Goal: Task Accomplishment & Management: Manage account settings

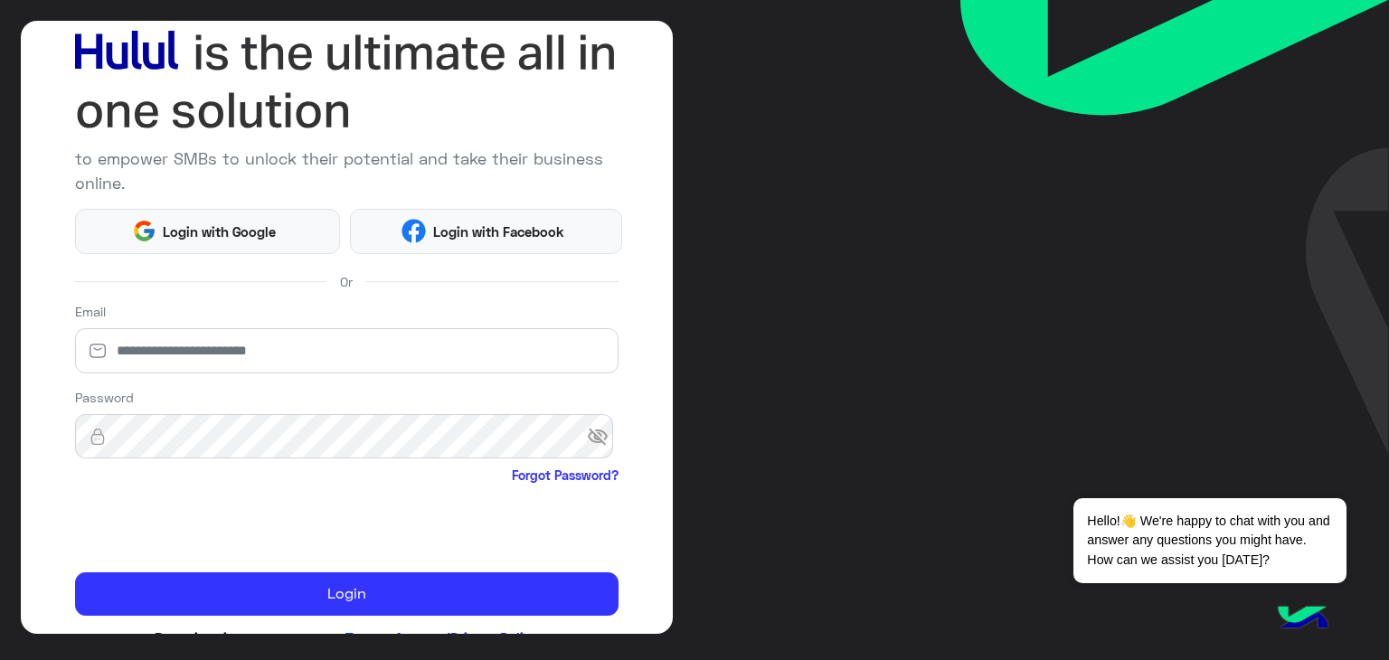
scroll to position [156, 0]
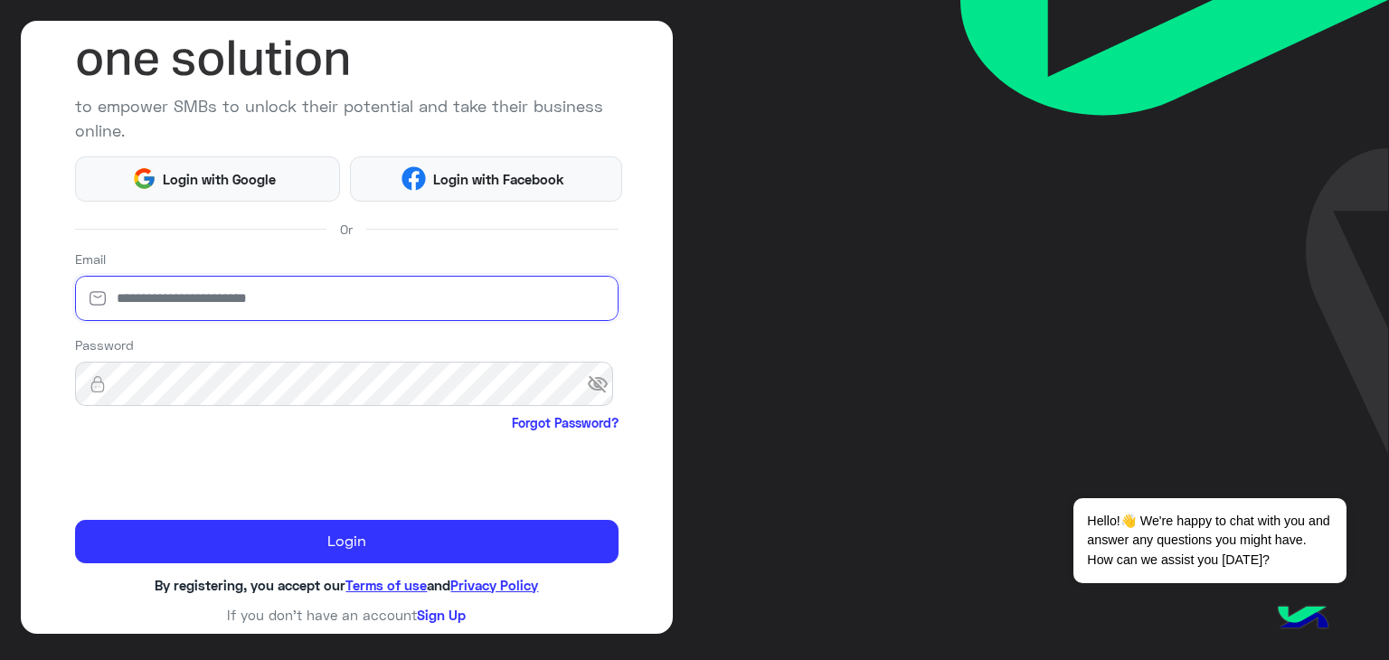
click at [502, 282] on input "email" at bounding box center [347, 298] width 544 height 45
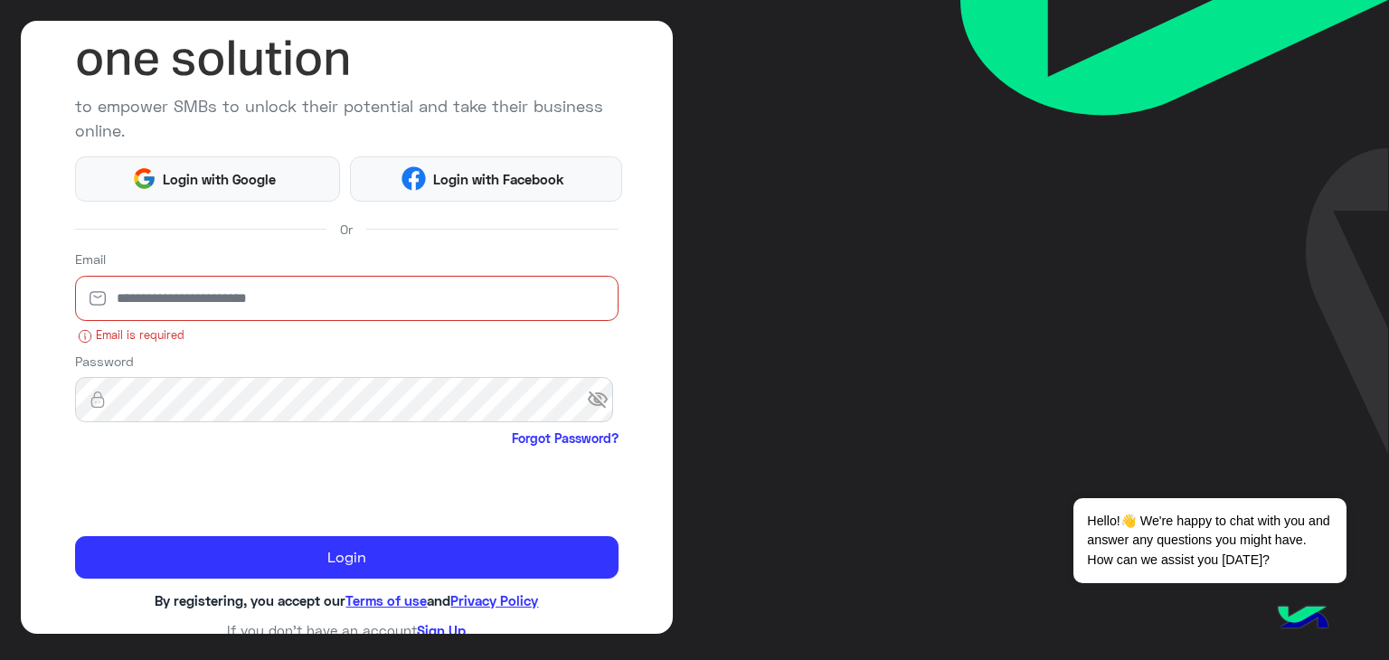
click at [412, 293] on input "email" at bounding box center [347, 298] width 544 height 45
paste input "**********"
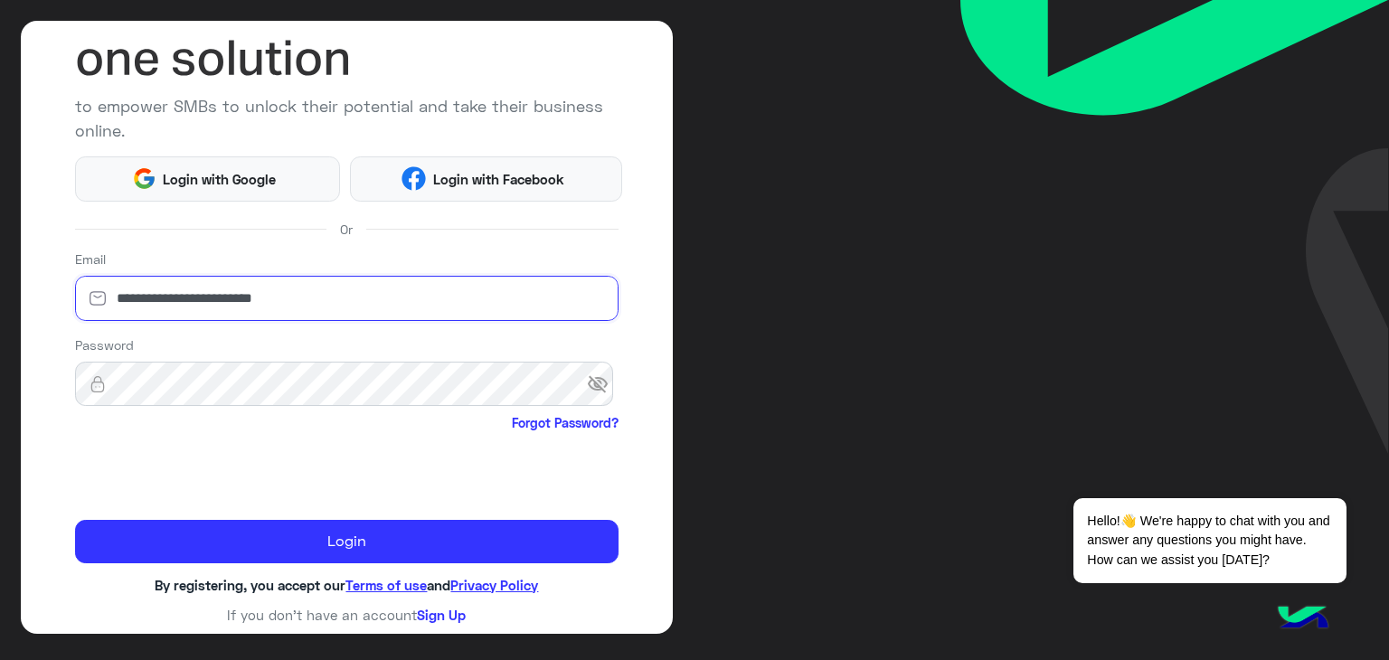
type input "**********"
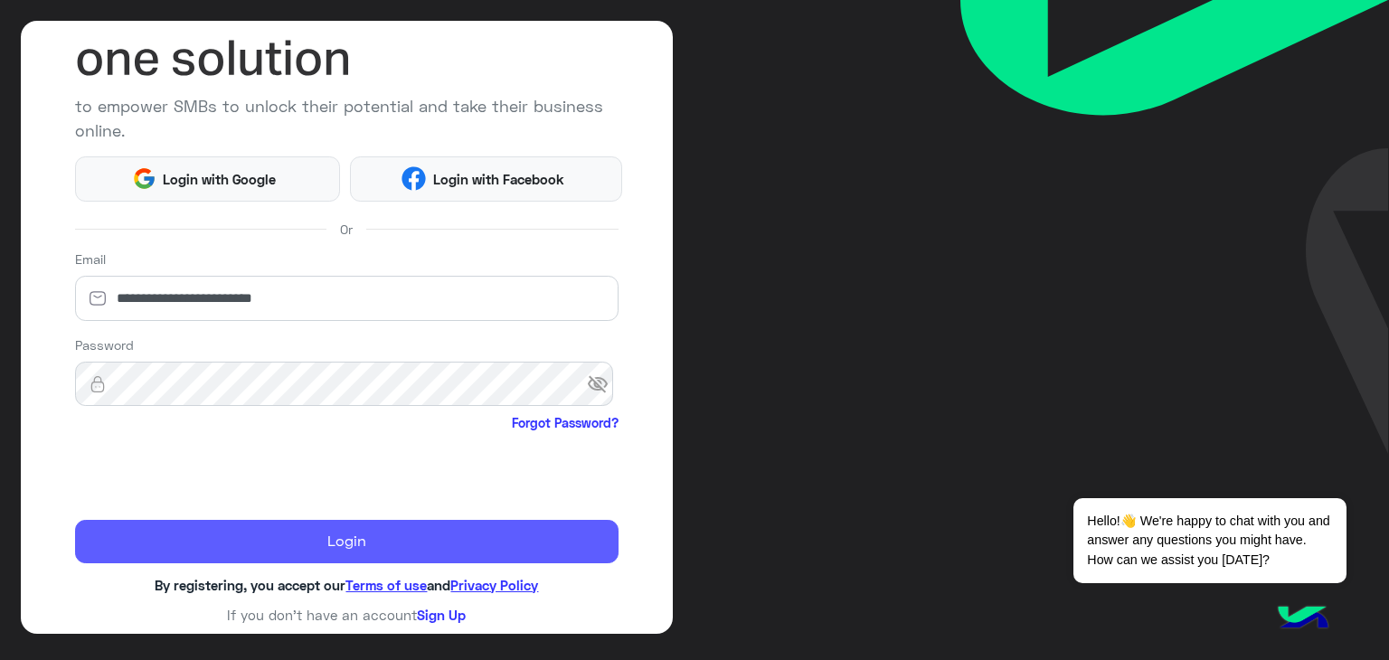
click at [399, 541] on button "Login" at bounding box center [347, 541] width 544 height 43
click at [330, 557] on button "Login" at bounding box center [347, 541] width 544 height 43
click at [322, 537] on button "Login" at bounding box center [347, 541] width 544 height 43
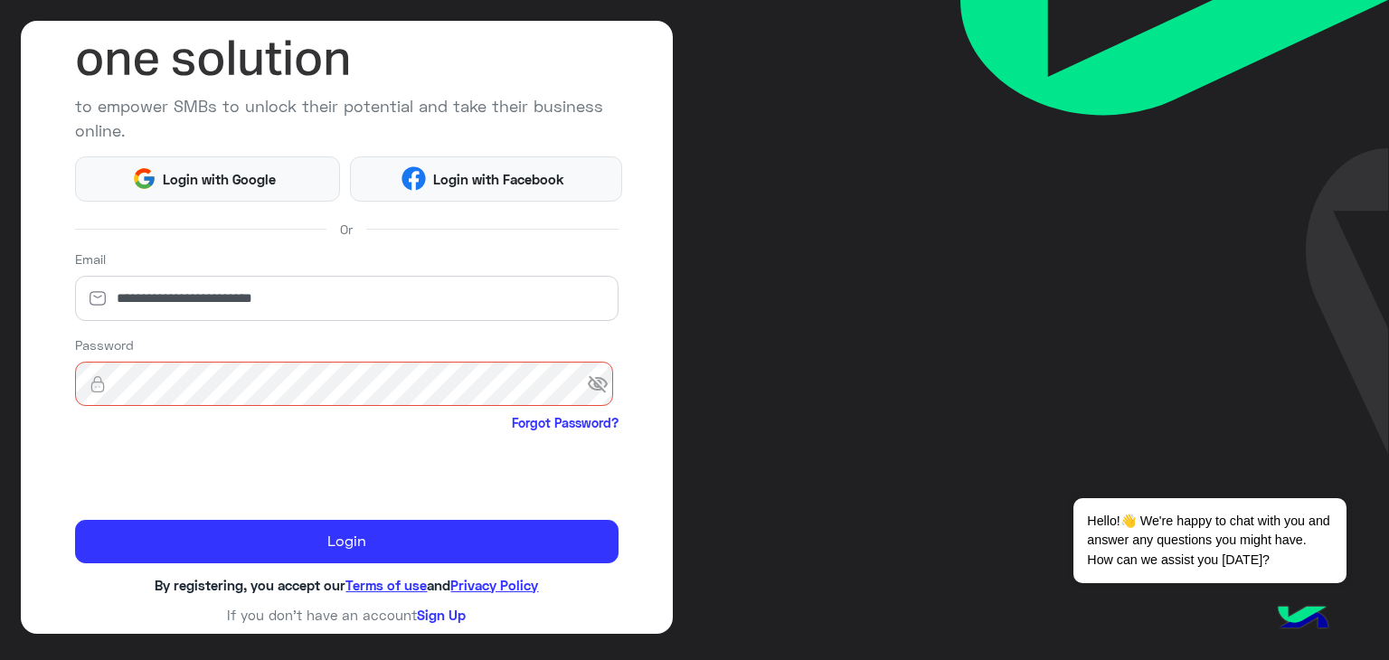
click at [597, 392] on span "visibility_off" at bounding box center [603, 384] width 33 height 33
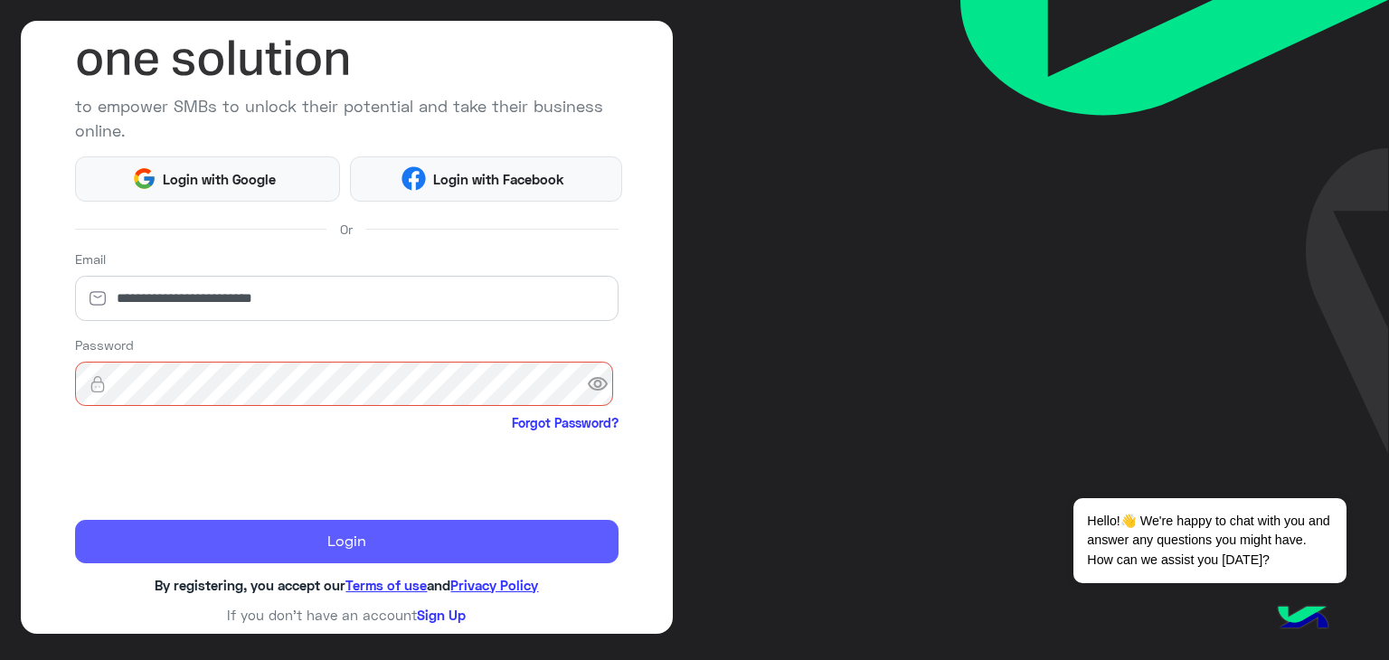
click at [439, 543] on button "Login" at bounding box center [347, 541] width 544 height 43
click at [328, 553] on button "Login" at bounding box center [347, 541] width 544 height 43
click at [303, 527] on button "Login" at bounding box center [347, 541] width 544 height 43
click at [334, 525] on button "Login" at bounding box center [347, 541] width 544 height 43
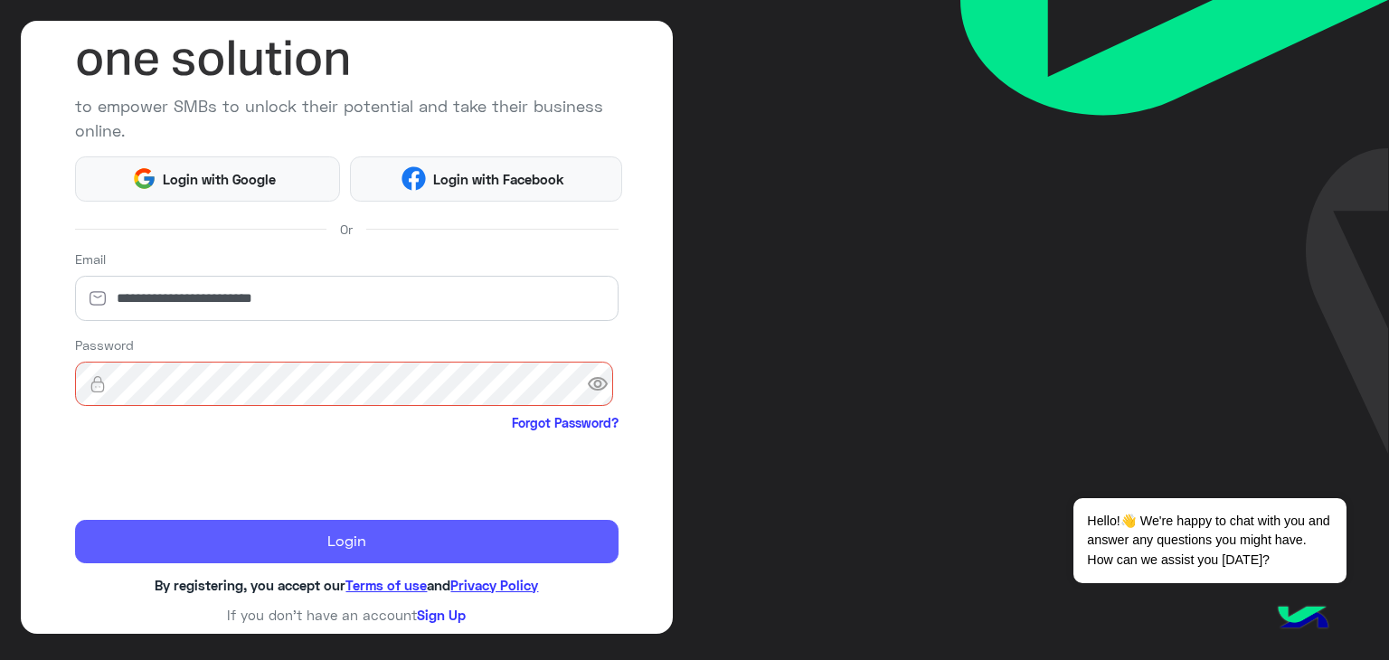
click at [334, 525] on button "Login" at bounding box center [347, 541] width 544 height 43
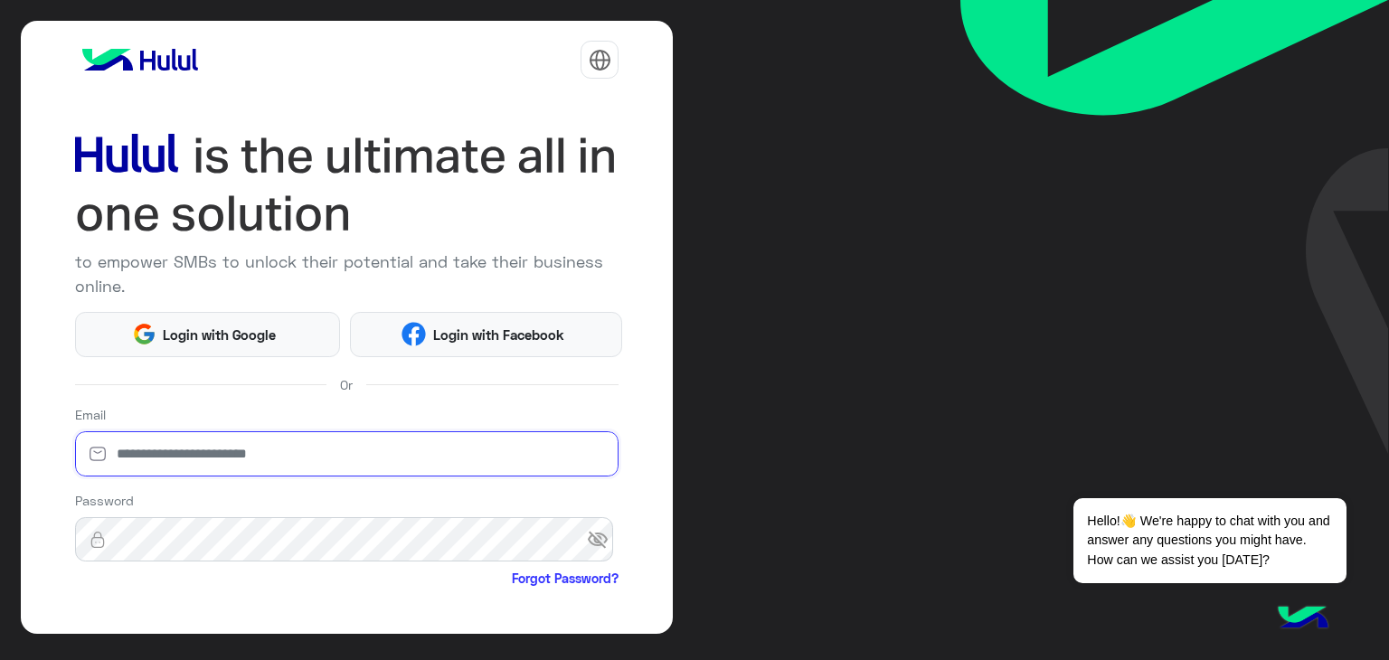
click at [313, 458] on input "email" at bounding box center [347, 453] width 544 height 45
type input "**********"
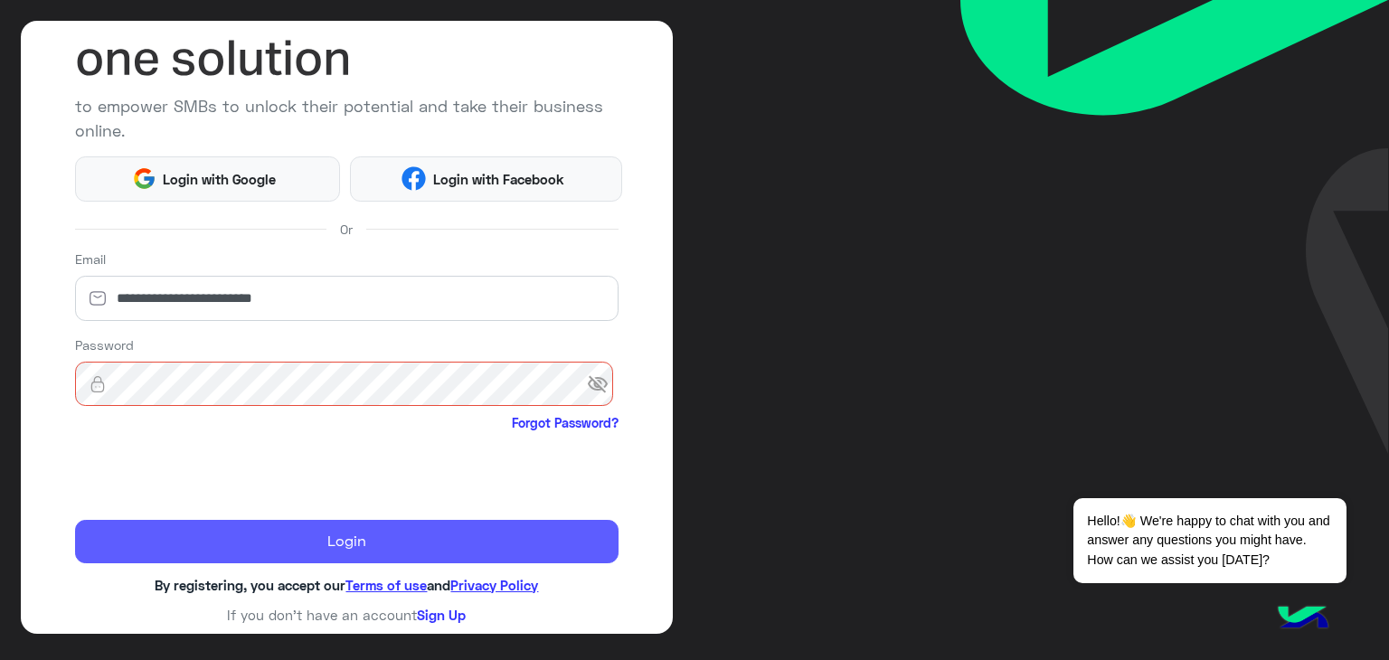
click at [326, 527] on button "Login" at bounding box center [347, 541] width 544 height 43
click at [402, 536] on button "Login" at bounding box center [347, 541] width 544 height 43
click at [452, 539] on button "Login" at bounding box center [347, 541] width 544 height 43
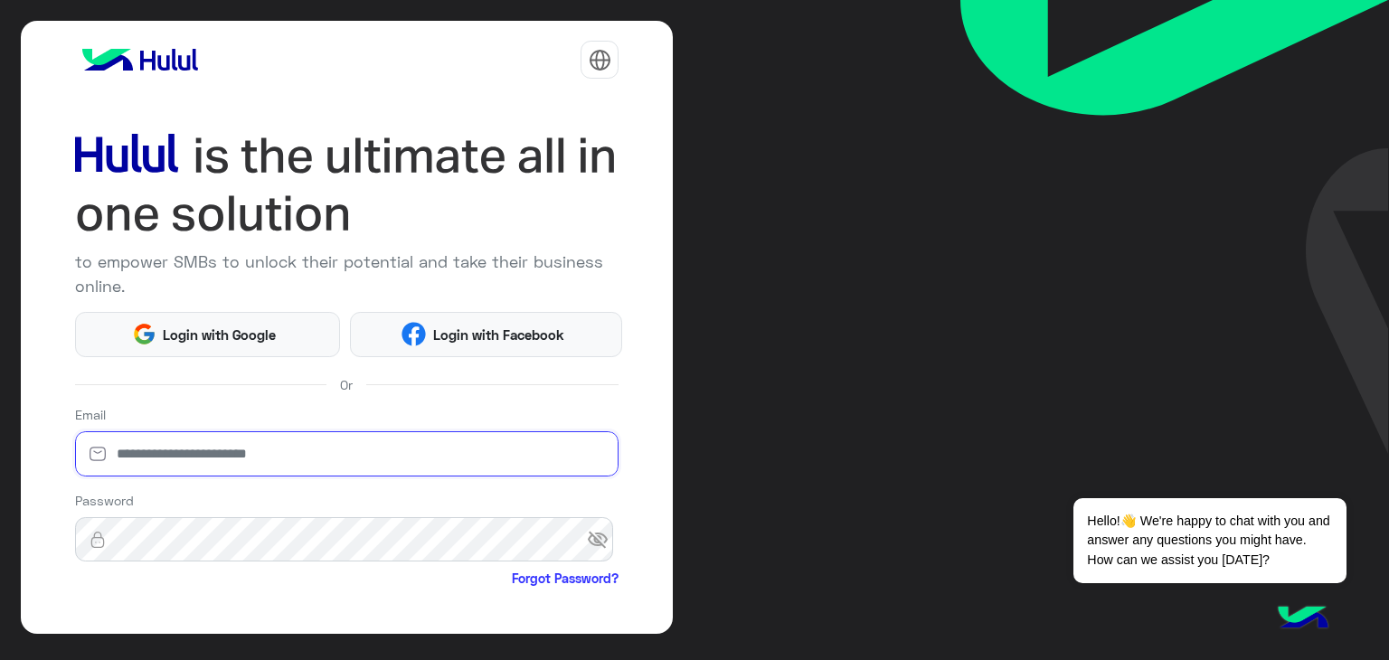
click at [268, 457] on input "email" at bounding box center [347, 453] width 544 height 45
paste input "**********"
type input "**********"
click at [587, 547] on span "visibility_off" at bounding box center [603, 540] width 33 height 33
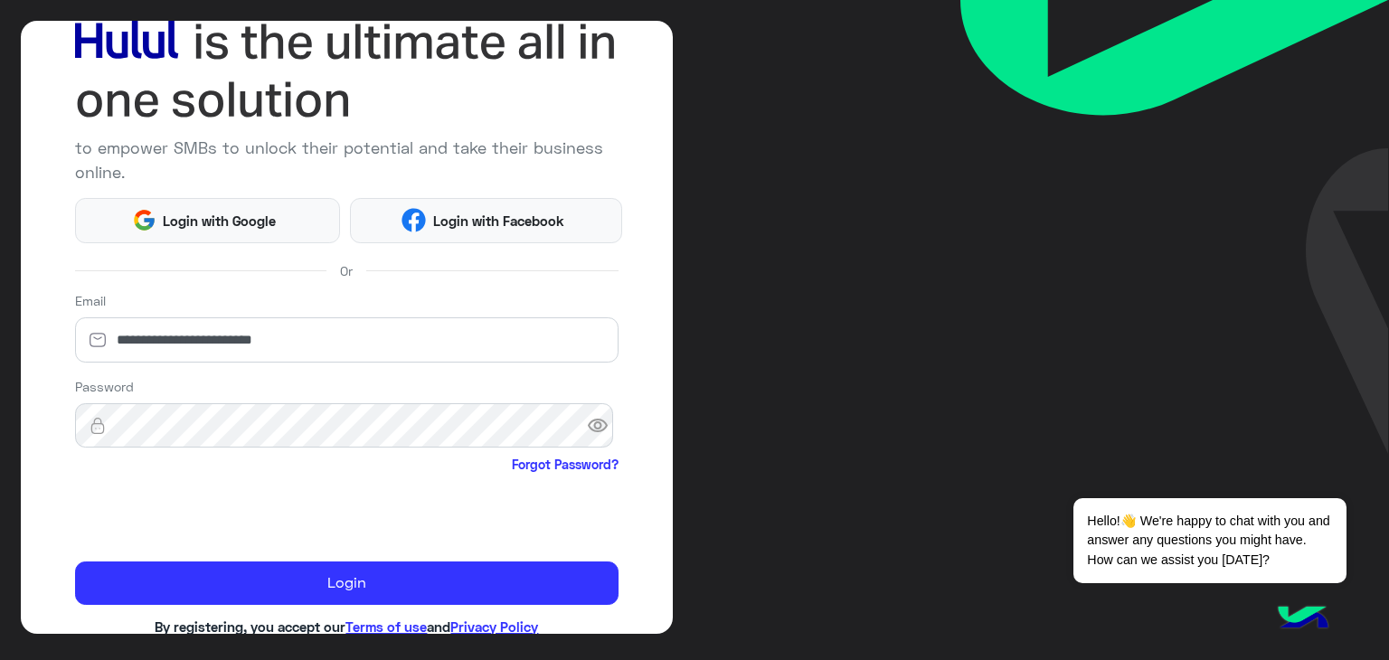
scroll to position [156, 0]
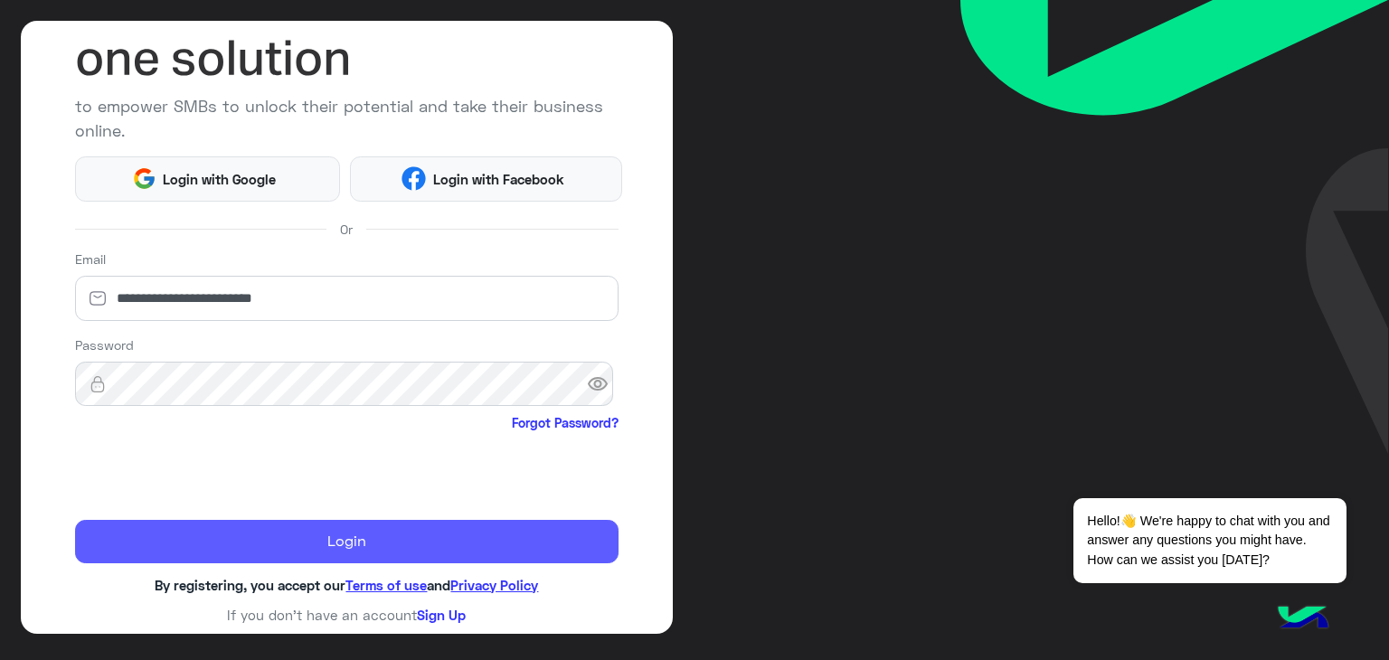
click at [327, 544] on button "Login" at bounding box center [347, 541] width 544 height 43
click at [395, 544] on button "Login" at bounding box center [347, 541] width 544 height 43
click at [378, 533] on button "Login" at bounding box center [347, 541] width 544 height 43
click at [345, 540] on button "Login" at bounding box center [347, 541] width 544 height 43
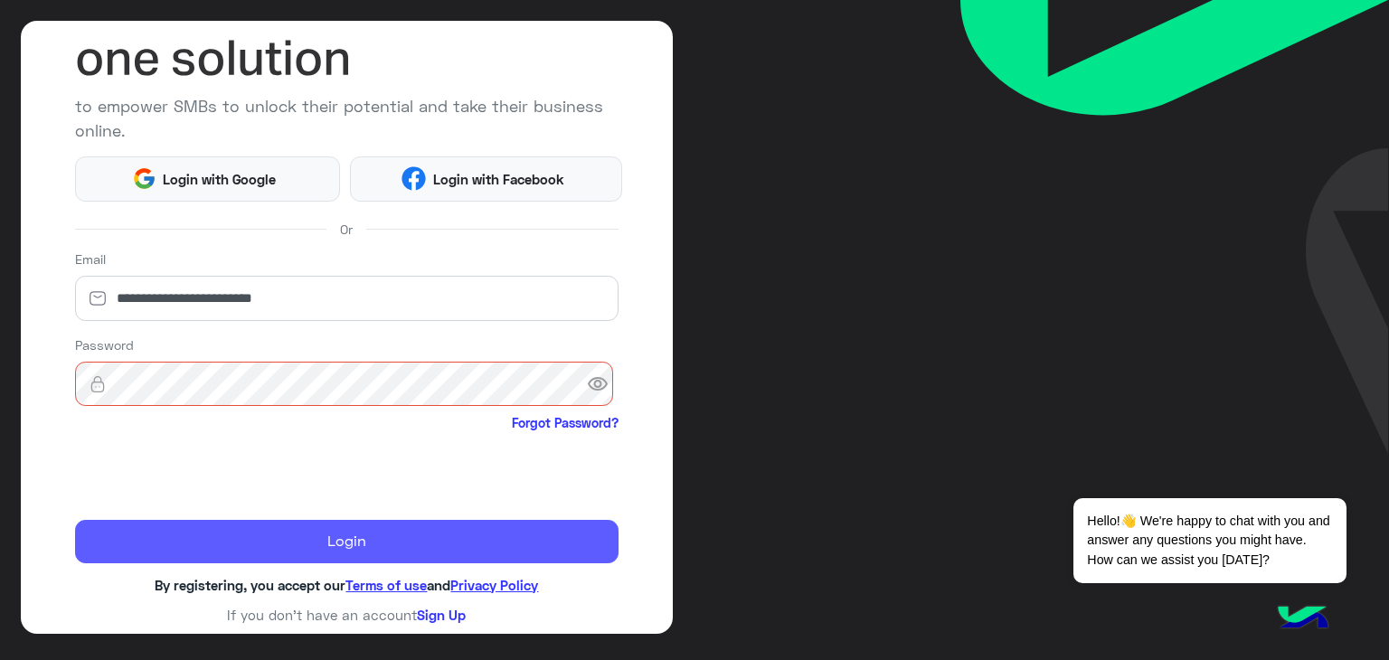
click at [339, 534] on button "Login" at bounding box center [347, 541] width 544 height 43
click at [280, 542] on button "Login" at bounding box center [347, 541] width 544 height 43
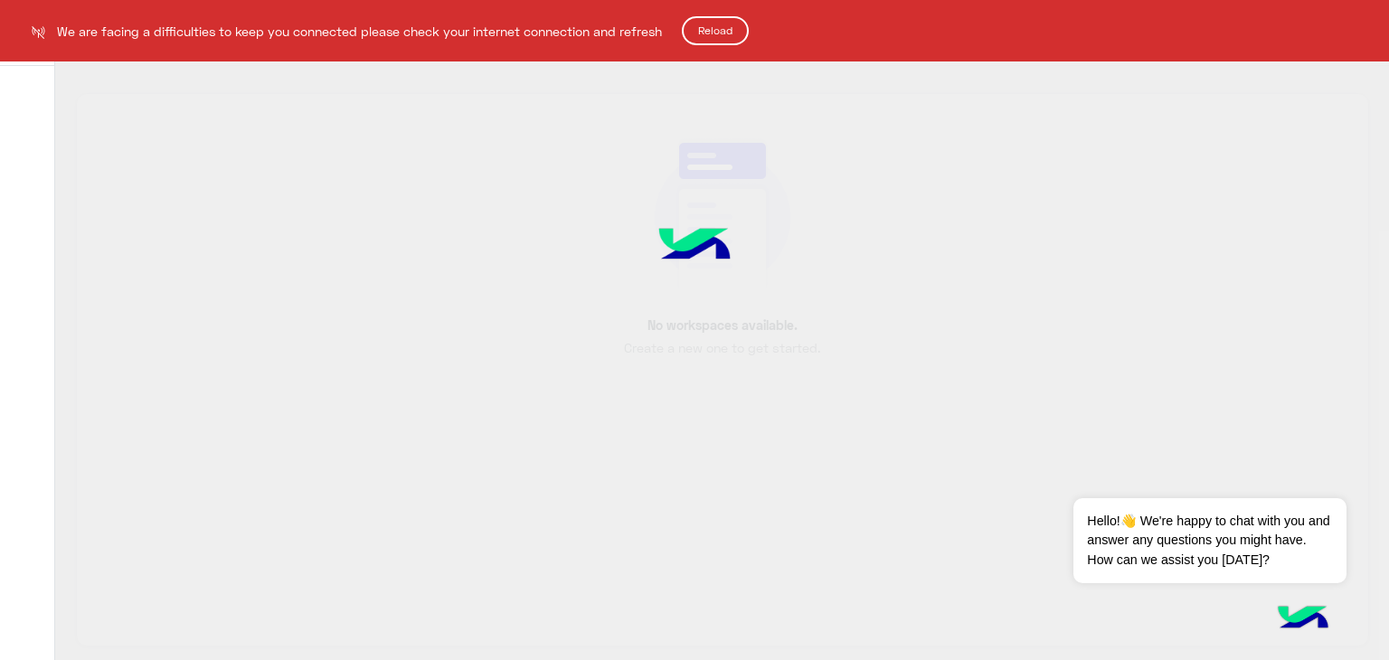
click at [346, 536] on html "We are facing a difficulties to keep you connected please check your internet c…" at bounding box center [694, 330] width 1389 height 660
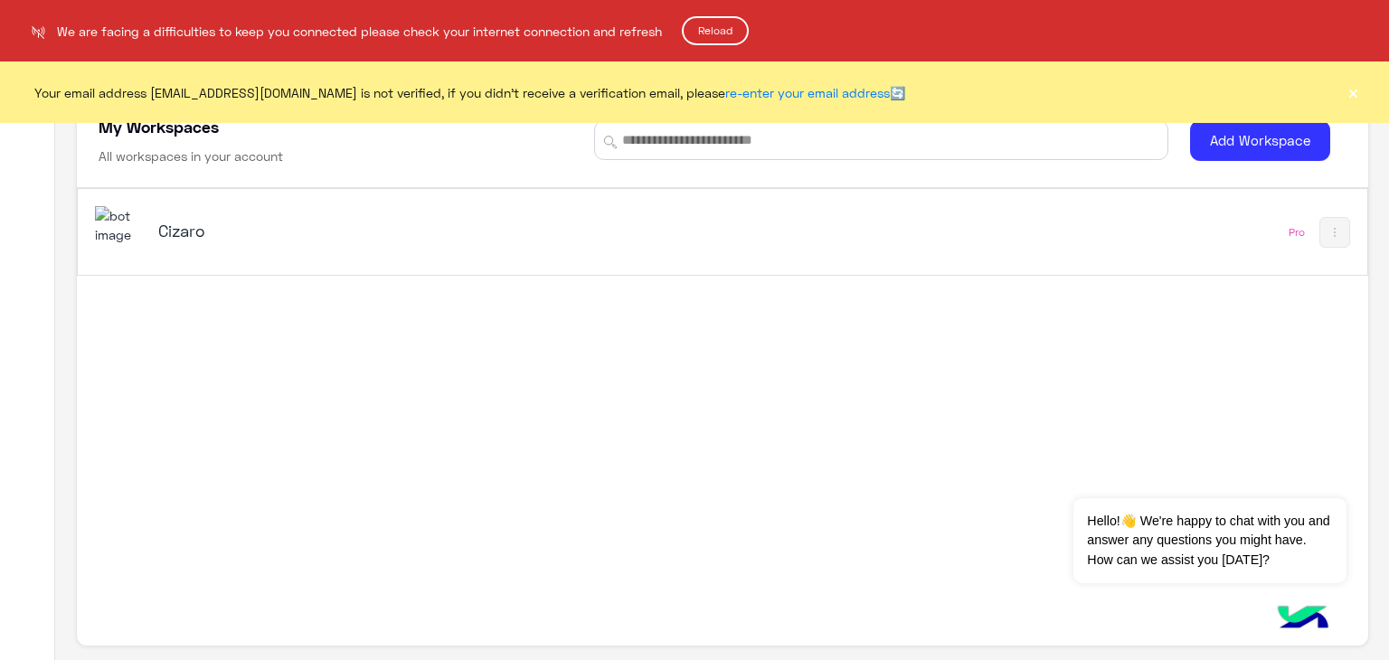
click at [173, 226] on html "We are facing a difficulties to keep you connected please check your internet c…" at bounding box center [694, 330] width 1389 height 660
click at [165, 230] on html "We are facing a difficulties to keep you connected please check your internet c…" at bounding box center [694, 330] width 1389 height 660
click at [709, 39] on button "Reload" at bounding box center [715, 30] width 67 height 29
click at [181, 235] on html "ALERTS.OFF Reload Your email address monafaraghassan@gmail.com is not verified,…" at bounding box center [694, 330] width 1389 height 660
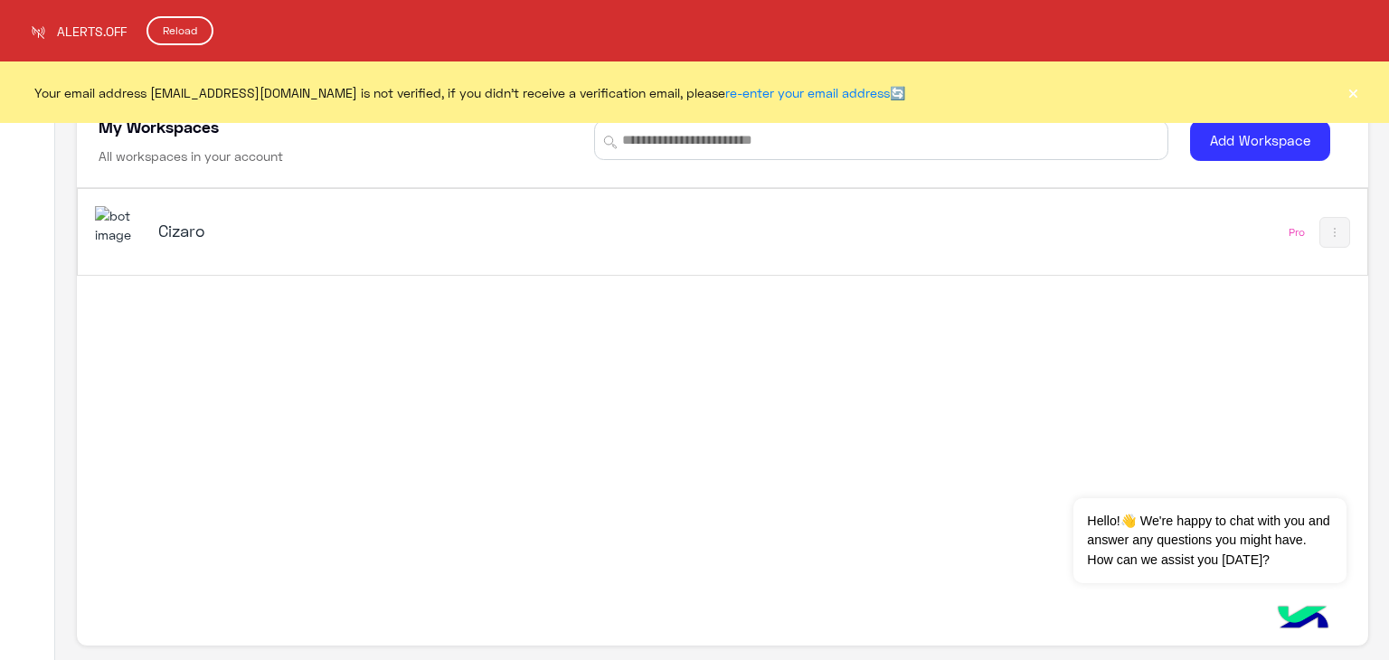
click at [190, 232] on html "ALERTS.OFF Reload Your email address monafaraghassan@gmail.com is not verified,…" at bounding box center [694, 330] width 1389 height 660
click at [169, 33] on button "Reload" at bounding box center [179, 30] width 67 height 29
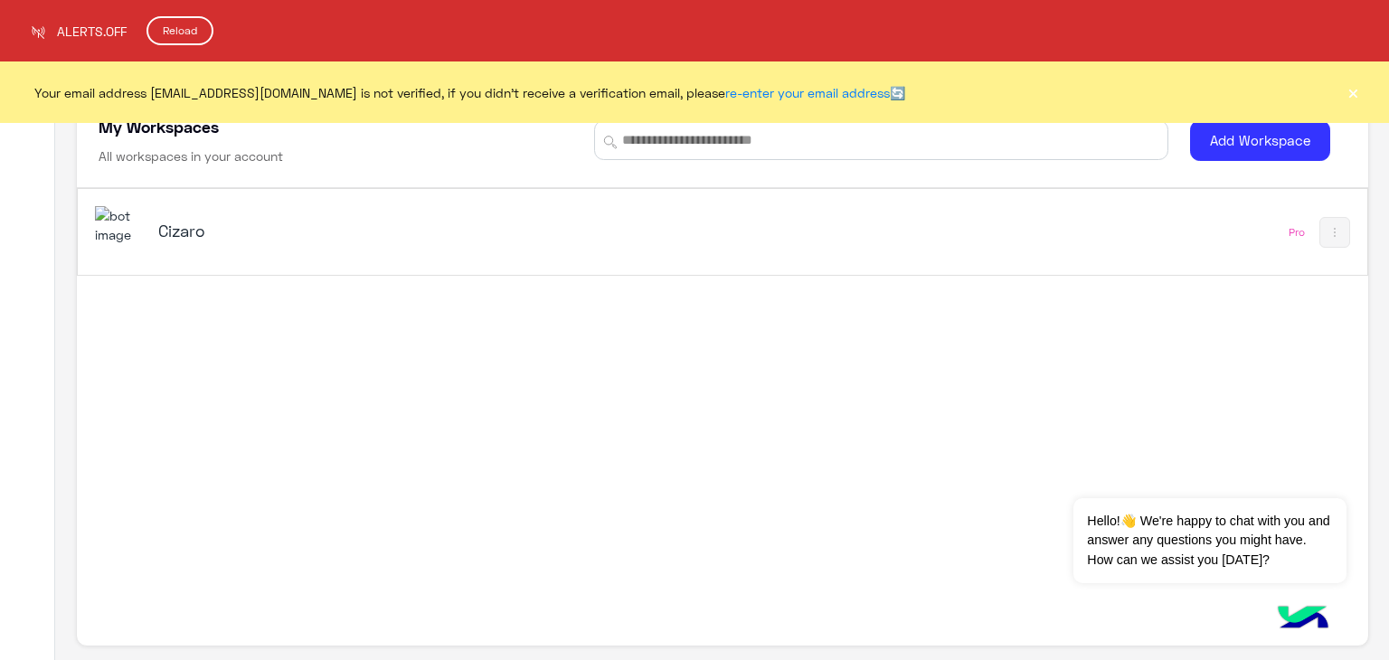
click at [173, 229] on html "ALERTS.OFF Reload Your email address [EMAIL_ADDRESS][DOMAIN_NAME] is not verifi…" at bounding box center [694, 330] width 1389 height 660
